Goal: Transaction & Acquisition: Purchase product/service

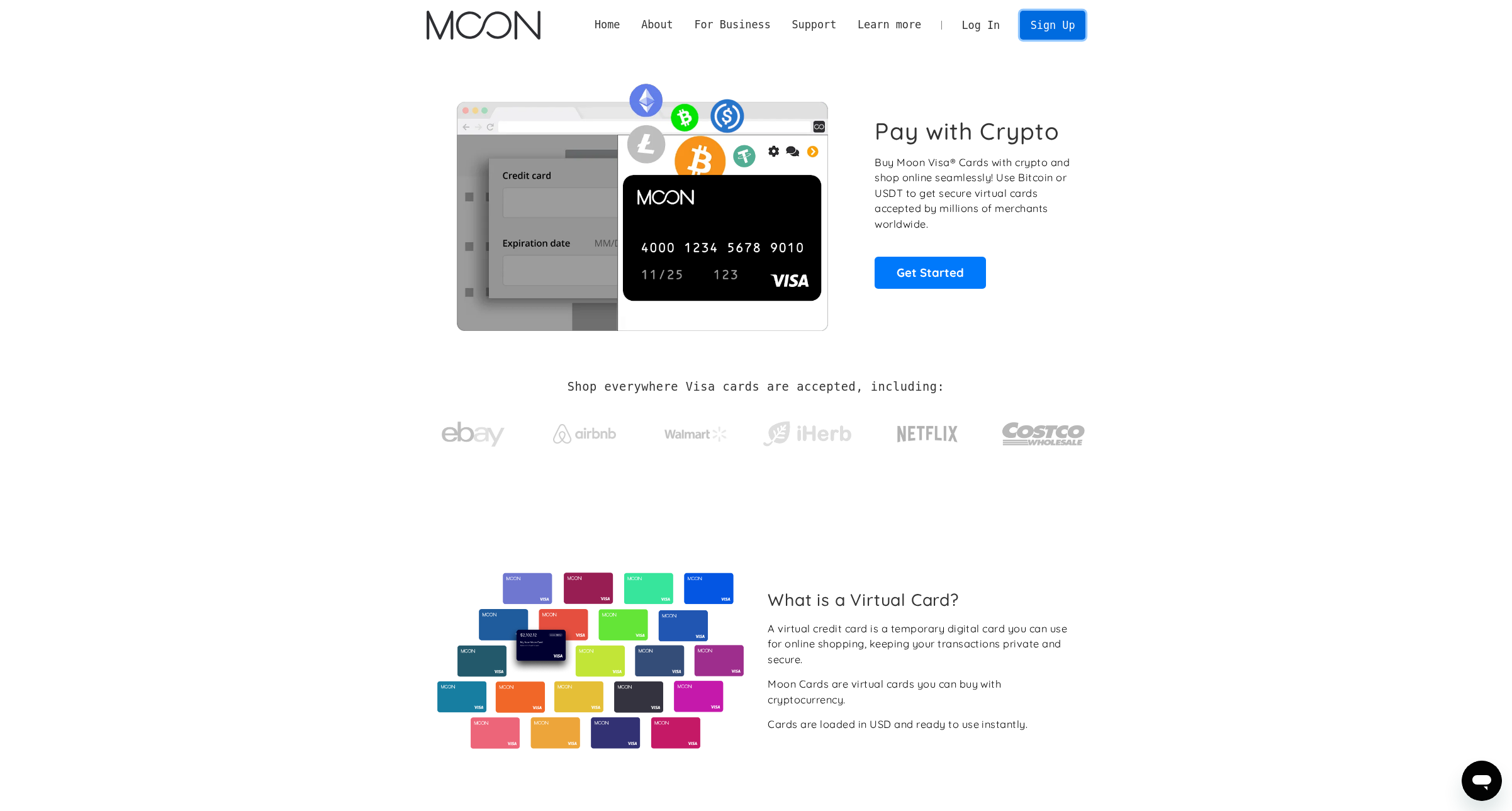
click at [1042, 31] on link "Sign Up" at bounding box center [1053, 25] width 65 height 28
click at [989, 26] on link "Log In" at bounding box center [981, 25] width 59 height 27
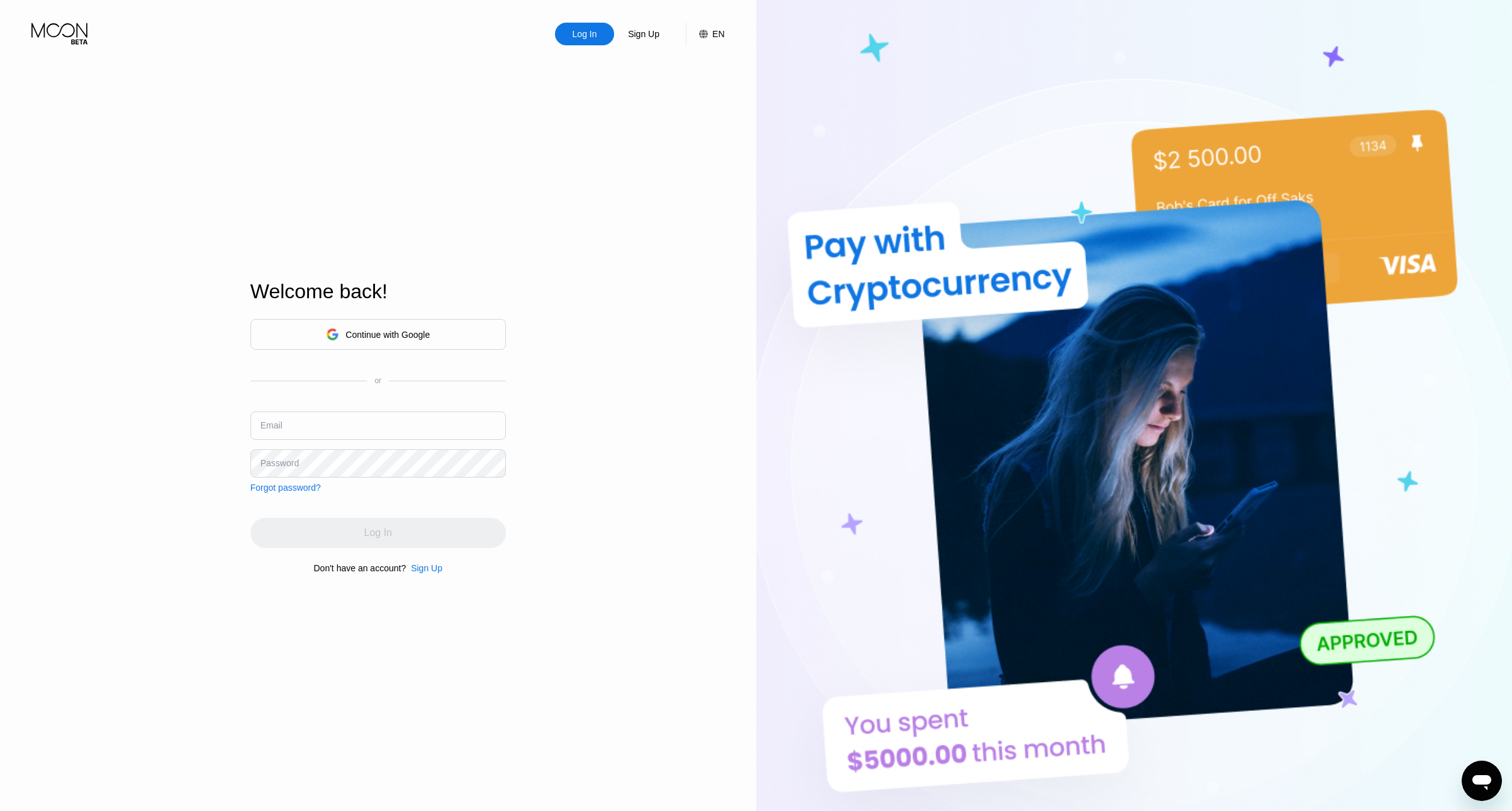
click at [411, 320] on div "Continue with Google" at bounding box center [378, 334] width 256 height 31
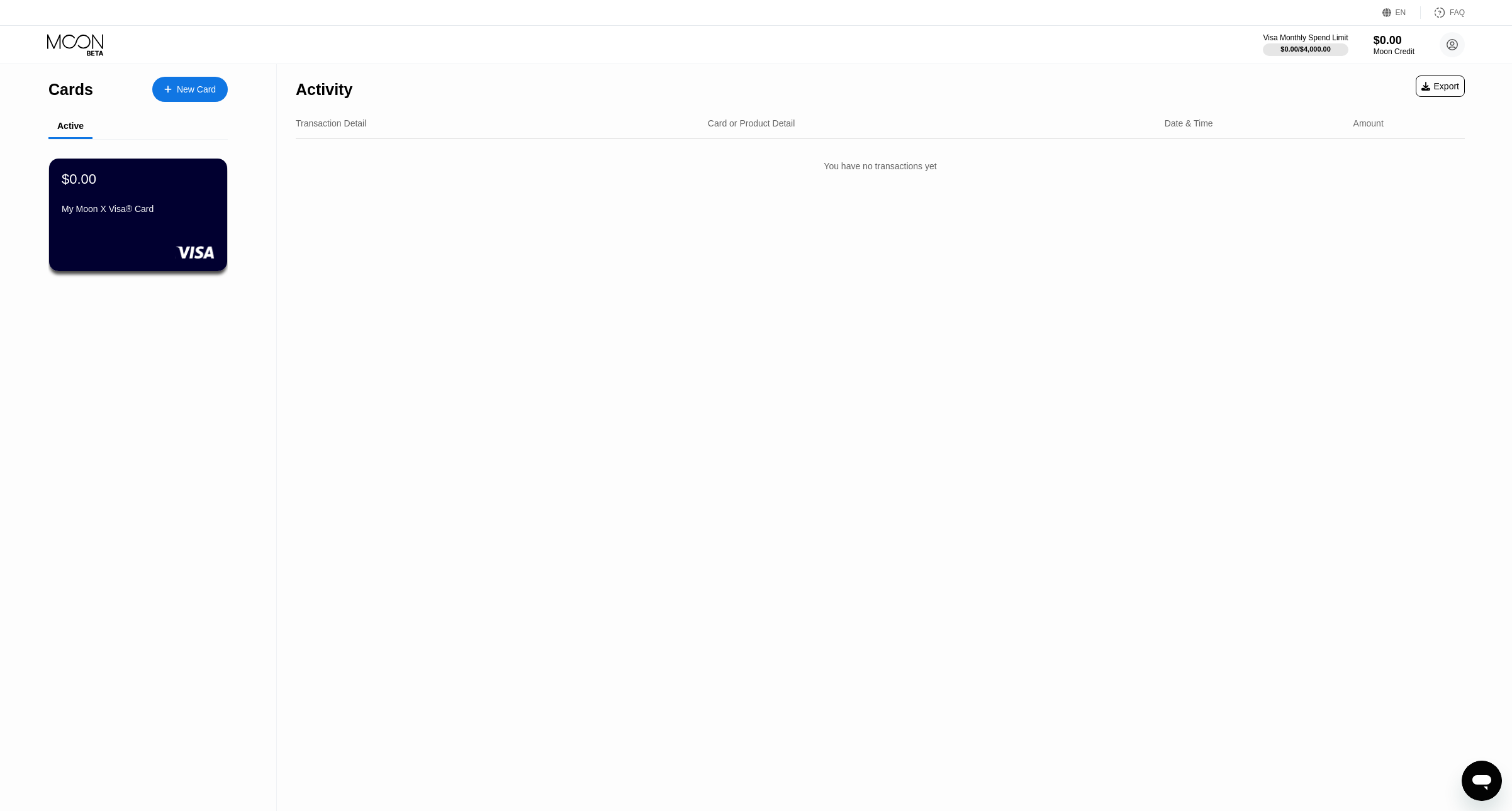
click at [65, 50] on icon at bounding box center [76, 45] width 58 height 22
click at [71, 41] on icon at bounding box center [76, 45] width 58 height 22
click at [95, 234] on div "$0.00 My Moon X Visa® Card" at bounding box center [138, 215] width 180 height 114
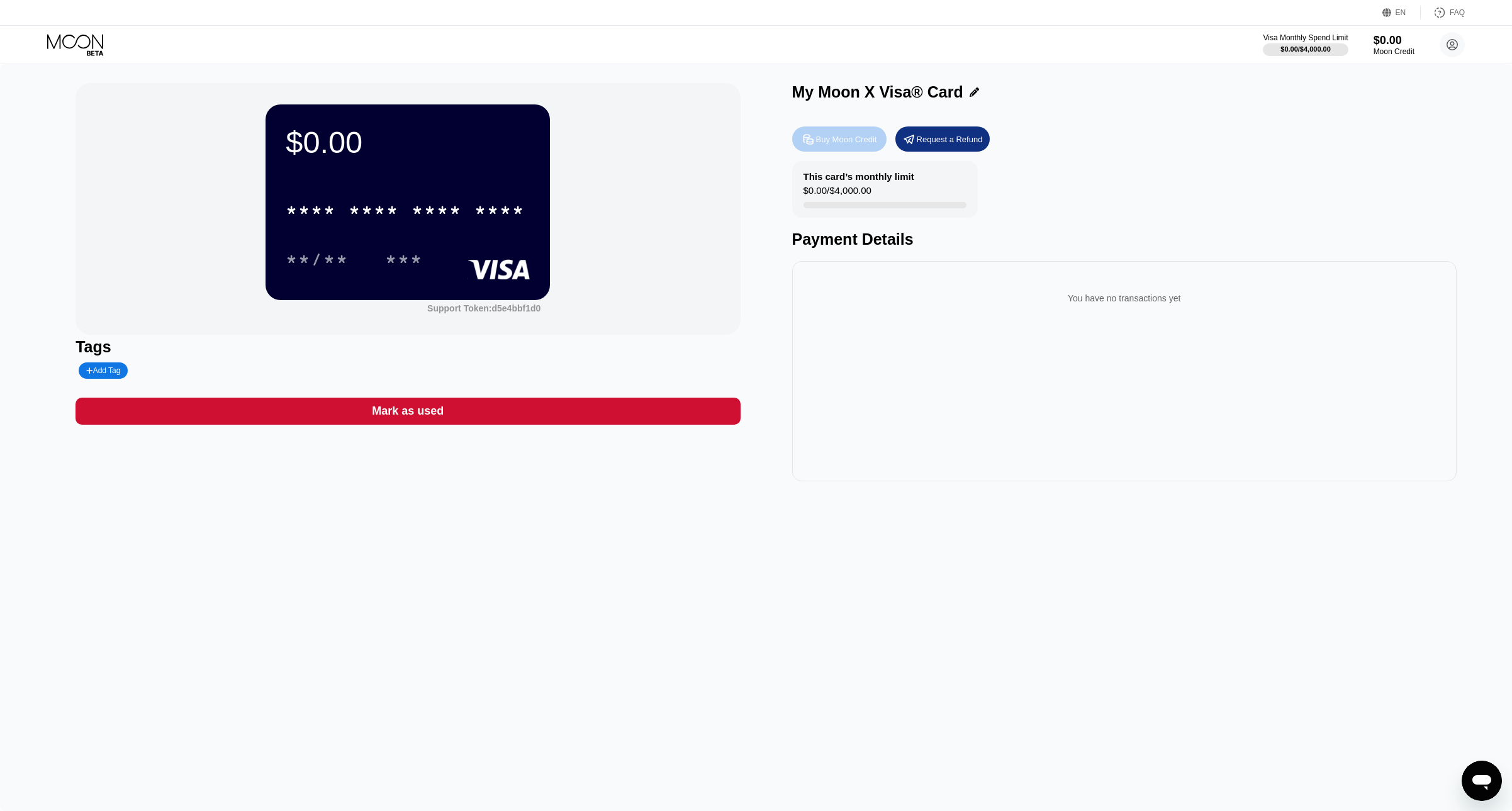
click at [863, 146] on div "Buy Moon Credit" at bounding box center [839, 139] width 94 height 25
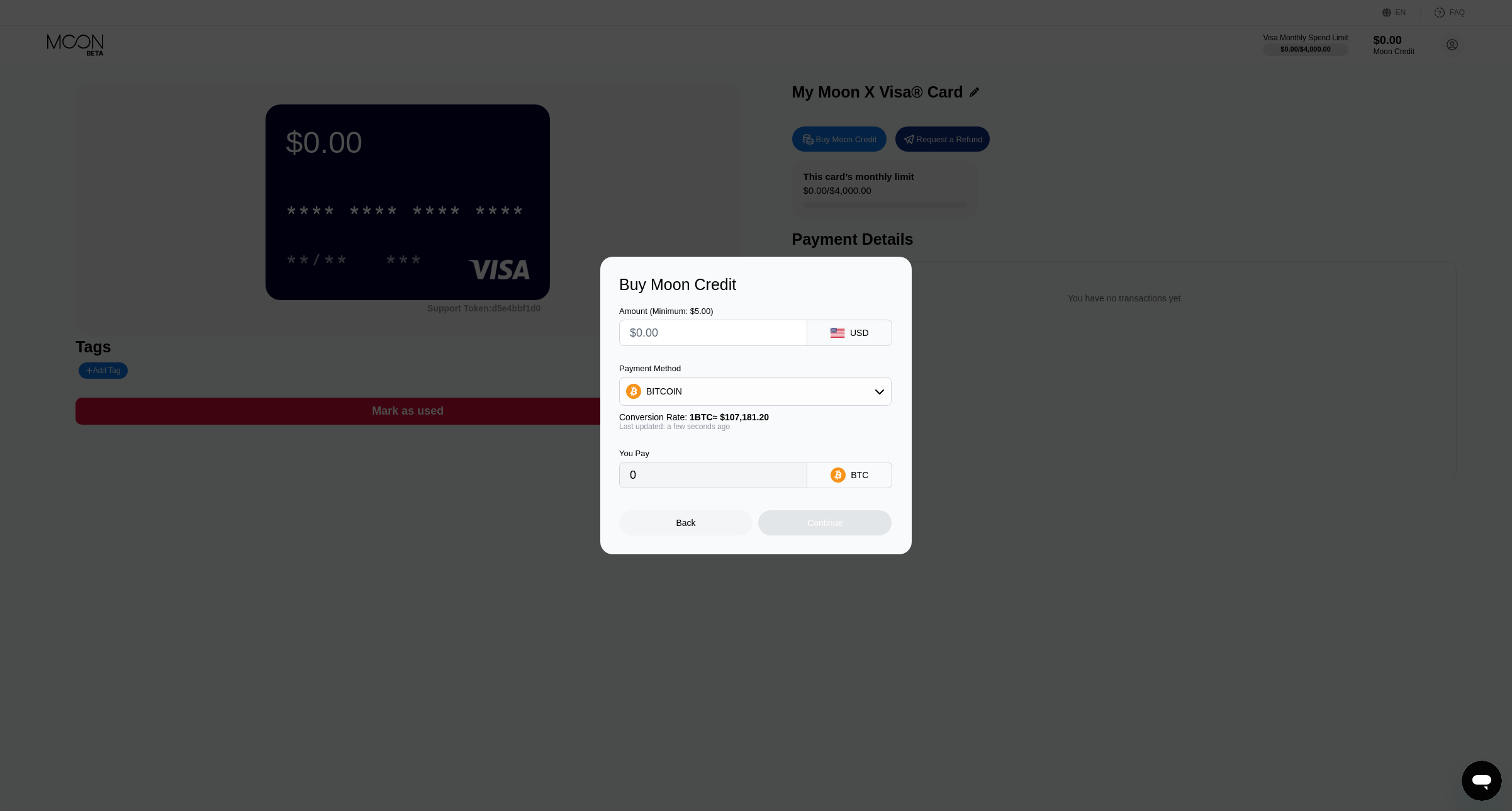
click at [797, 331] on div at bounding box center [714, 333] width 188 height 26
click at [791, 337] on input "text" at bounding box center [713, 333] width 167 height 25
click at [789, 337] on input "text" at bounding box center [713, 333] width 167 height 25
click at [1274, 26] on div at bounding box center [760, 406] width 1522 height 811
click at [893, 254] on div at bounding box center [760, 406] width 1522 height 811
